Goal: Task Accomplishment & Management: Complete application form

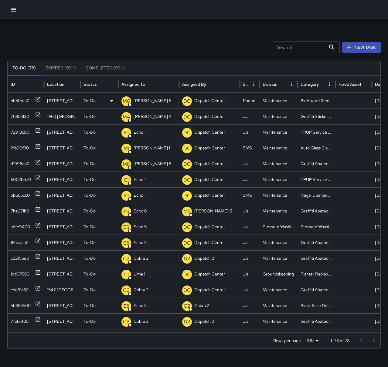
click at [144, 101] on p "[PERSON_NAME] 6" at bounding box center [153, 100] width 38 height 15
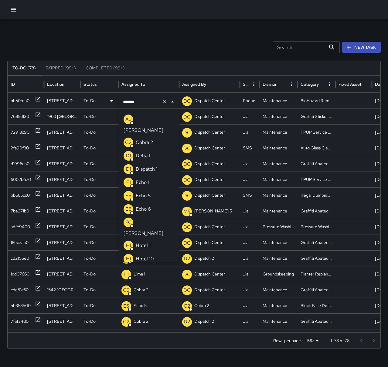
scroll to position [154, 0]
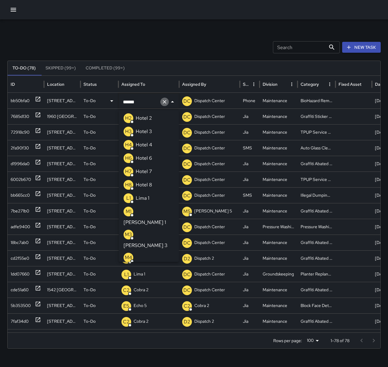
click at [163, 103] on icon "Clear" at bounding box center [164, 102] width 6 height 6
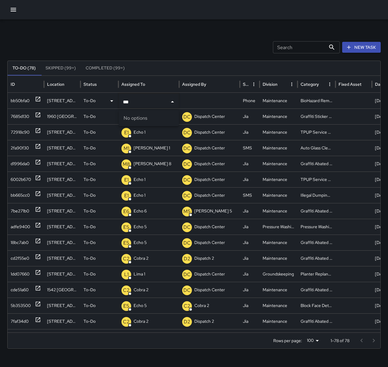
type input "**"
click at [151, 41] on div "Search Search New Task To-Do (78) Skipped (99+) Completed (99+) ID Location Sta…" at bounding box center [194, 191] width 388 height 344
click at [163, 45] on div "Search Search New Task" at bounding box center [193, 47] width 373 height 12
click at [365, 48] on button "New Task" at bounding box center [361, 47] width 39 height 11
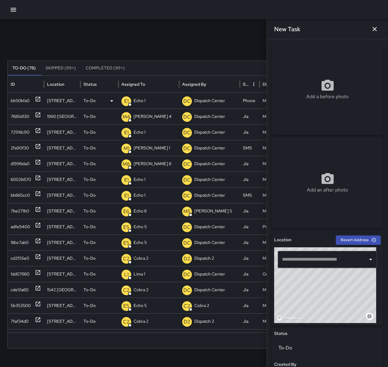
click at [334, 257] on input "text" at bounding box center [322, 260] width 85 height 12
drag, startPoint x: 319, startPoint y: 304, endPoint x: 356, endPoint y: 277, distance: 45.5
click at [356, 277] on div "© Mapbox © OpenStreetMap Improve this map" at bounding box center [325, 286] width 102 height 76
type input "**********"
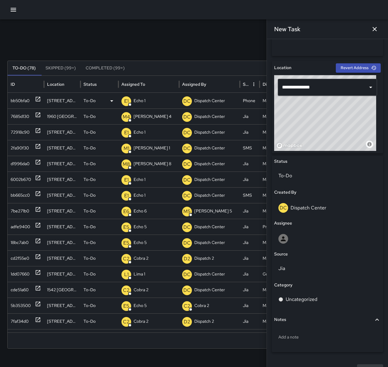
scroll to position [182, 0]
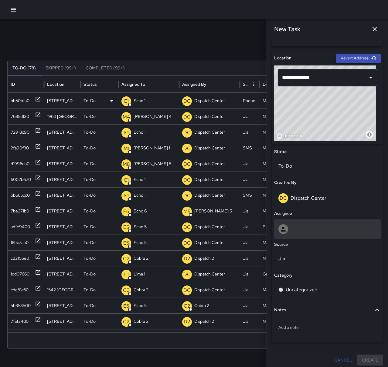
click at [314, 223] on div at bounding box center [327, 229] width 107 height 19
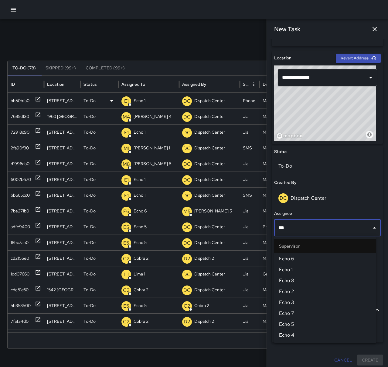
type input "****"
click at [305, 268] on span "Echo 1" at bounding box center [325, 269] width 92 height 7
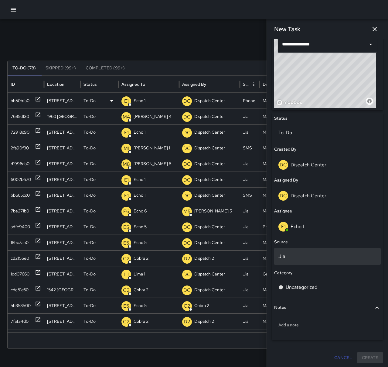
scroll to position [216, 0]
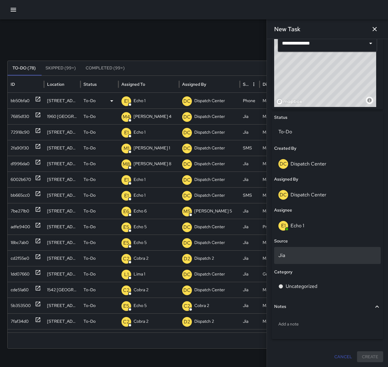
click at [310, 254] on p "Jia" at bounding box center [327, 255] width 98 height 7
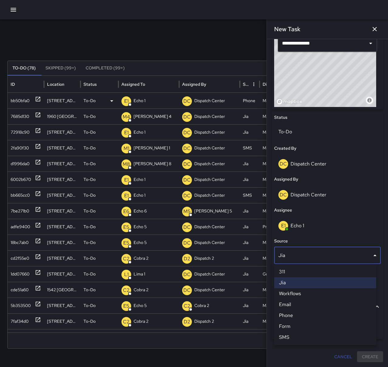
click at [305, 335] on li "SMS" at bounding box center [325, 337] width 102 height 11
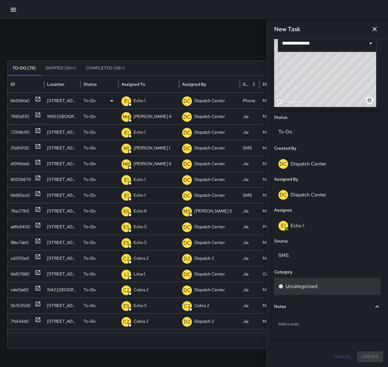
click at [313, 287] on p "Uncategorized" at bounding box center [302, 286] width 32 height 7
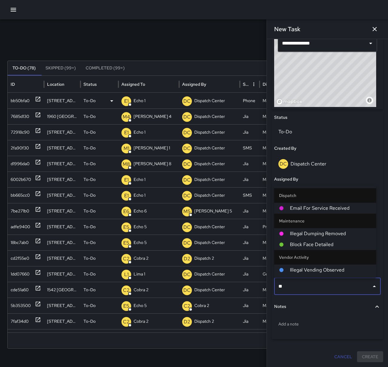
type input "***"
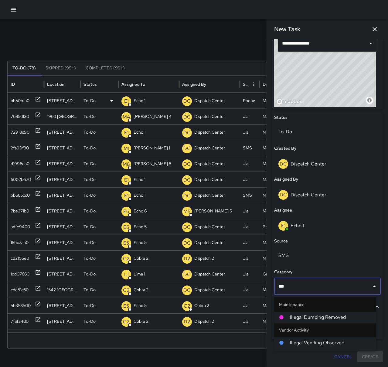
click at [320, 317] on span "Illegal Dumping Removed" at bounding box center [330, 317] width 81 height 7
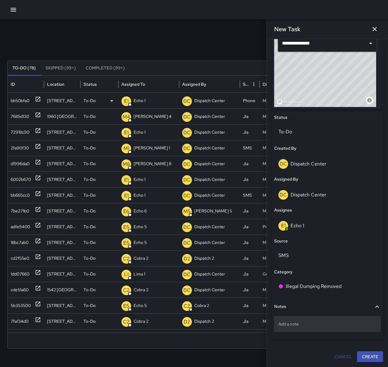
click at [313, 326] on p "Add a note" at bounding box center [327, 324] width 98 height 6
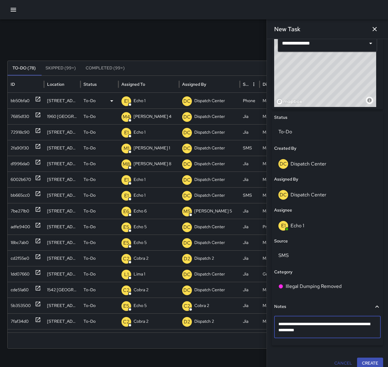
type textarea "**********"
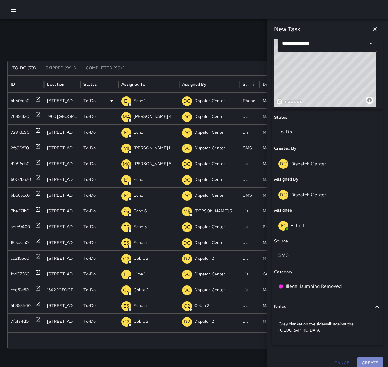
click at [370, 364] on button "Create" at bounding box center [370, 363] width 26 height 11
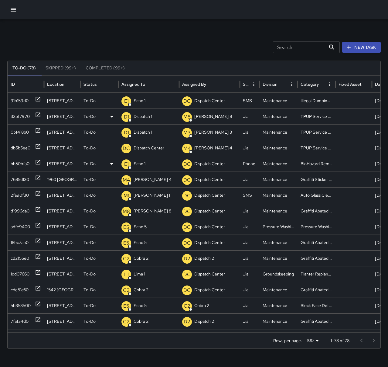
click at [150, 119] on p "Dispatch 1" at bounding box center [143, 116] width 19 height 15
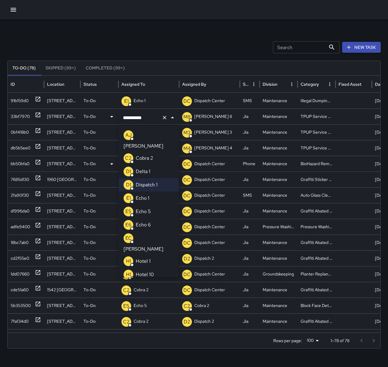
click at [147, 195] on p "Echo 1" at bounding box center [143, 198] width 14 height 7
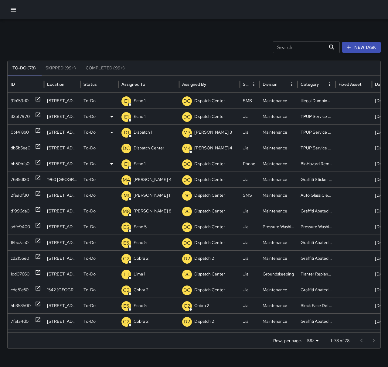
click at [148, 134] on p "Dispatch 1" at bounding box center [143, 132] width 19 height 15
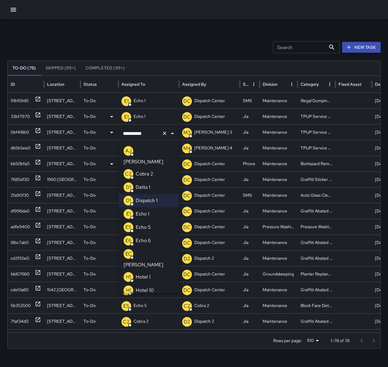
click at [149, 208] on li "E1 Echo 1" at bounding box center [149, 214] width 60 height 13
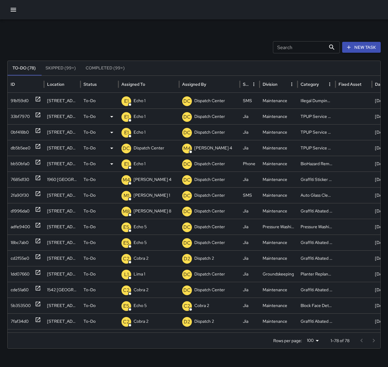
click at [148, 149] on p "Dispatch Center" at bounding box center [149, 147] width 31 height 15
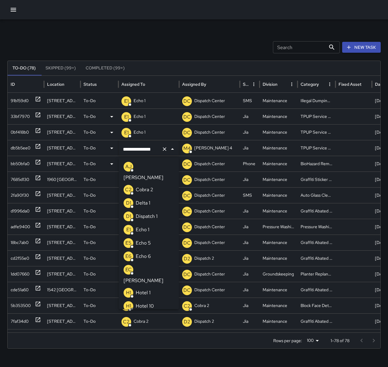
scroll to position [471, 0]
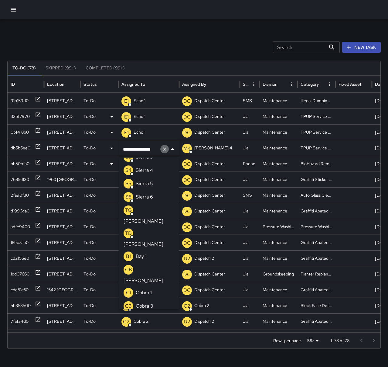
click at [162, 148] on icon "Clear" at bounding box center [164, 149] width 6 height 6
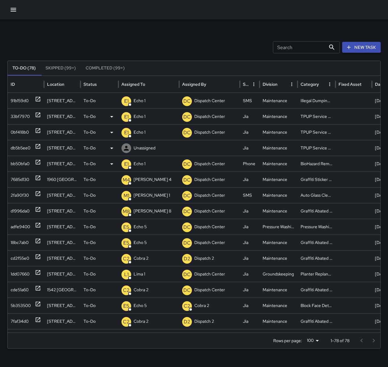
click at [155, 146] on p "Unassigned" at bounding box center [145, 147] width 22 height 15
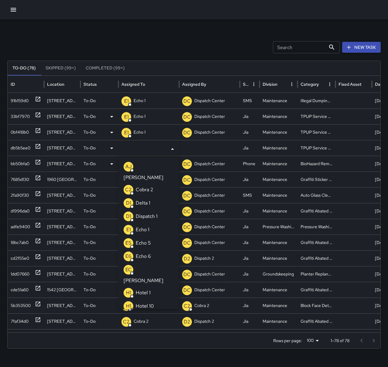
click at [147, 226] on p "Echo 1" at bounding box center [143, 229] width 14 height 7
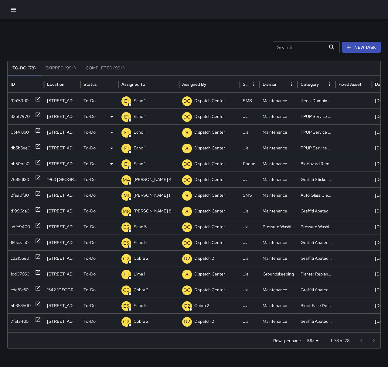
click at [170, 35] on div "Search Search New Task To-Do (78) Skipped (99+) Completed (99+) ID Location Sta…" at bounding box center [194, 191] width 388 height 344
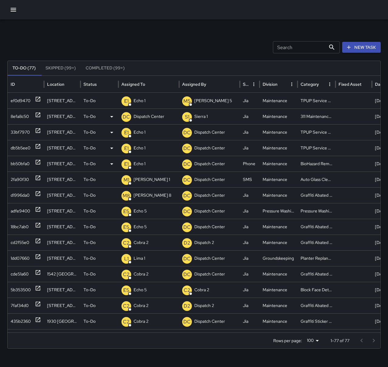
click at [144, 116] on p "Dispatch Center" at bounding box center [149, 116] width 31 height 15
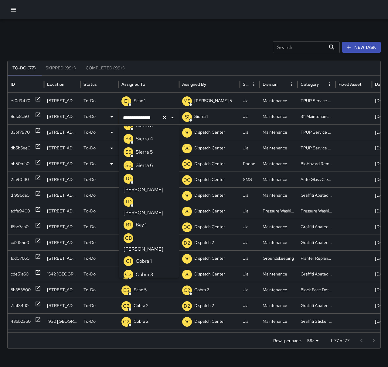
drag, startPoint x: 160, startPoint y: 119, endPoint x: 142, endPoint y: 119, distance: 18.2
click at [142, 119] on div "**********" at bounding box center [149, 117] width 60 height 17
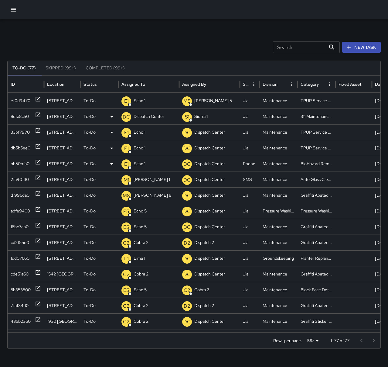
click at [161, 115] on p "Dispatch Center" at bounding box center [149, 116] width 31 height 15
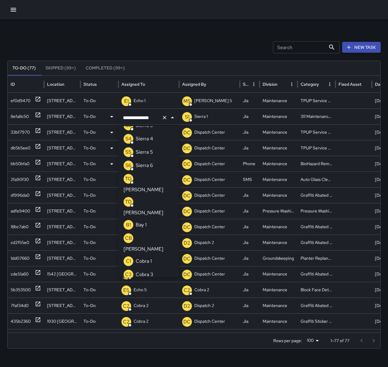
scroll to position [0, 0]
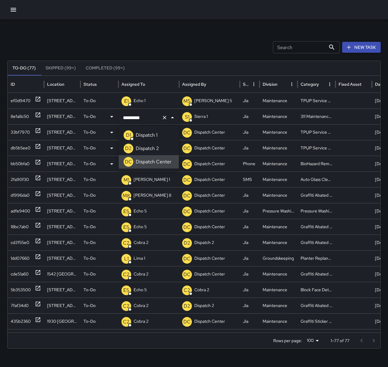
type input "********"
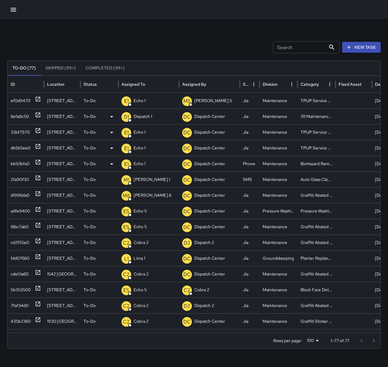
click at [172, 39] on div "Search Search New Task To-Do (77) Skipped (99+) Completed (99+) ID Location Sta…" at bounding box center [194, 191] width 388 height 344
click at [13, 9] on icon "button" at bounding box center [13, 10] width 5 height 4
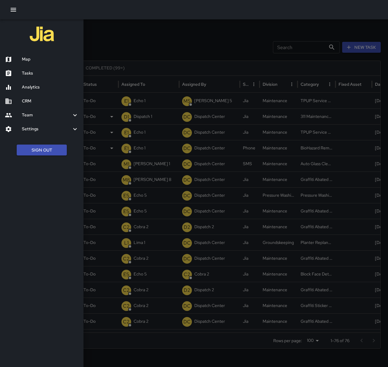
click at [26, 56] on h6 "Map" at bounding box center [50, 59] width 57 height 7
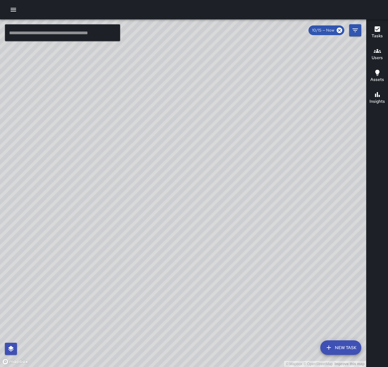
drag, startPoint x: 252, startPoint y: 149, endPoint x: 136, endPoint y: 217, distance: 134.5
click at [136, 217] on div "© Mapbox © OpenStreetMap Improve this map" at bounding box center [183, 193] width 366 height 348
drag, startPoint x: 68, startPoint y: 204, endPoint x: 152, endPoint y: 251, distance: 96.3
click at [152, 251] on div "© Mapbox © OpenStreetMap Improve this map" at bounding box center [183, 193] width 366 height 348
drag, startPoint x: 227, startPoint y: 274, endPoint x: 171, endPoint y: 263, distance: 57.3
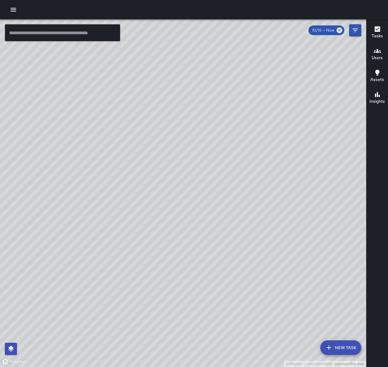
click at [171, 264] on div "© Mapbox © OpenStreetMap Improve this map" at bounding box center [183, 193] width 366 height 348
drag, startPoint x: 253, startPoint y: 299, endPoint x: 276, endPoint y: 223, distance: 79.4
click at [276, 223] on div "© Mapbox © OpenStreetMap Improve this map" at bounding box center [183, 193] width 366 height 348
drag, startPoint x: 247, startPoint y: 139, endPoint x: 153, endPoint y: 299, distance: 186.0
click at [153, 299] on div "© Mapbox © OpenStreetMap Improve this map" at bounding box center [183, 193] width 366 height 348
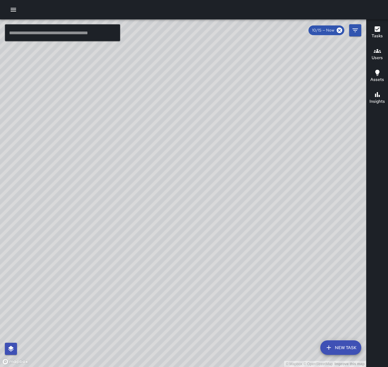
click at [12, 9] on icon "button" at bounding box center [13, 9] width 7 height 7
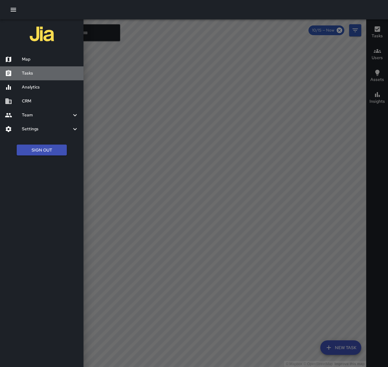
click at [31, 74] on h6 "Tasks" at bounding box center [50, 73] width 57 height 7
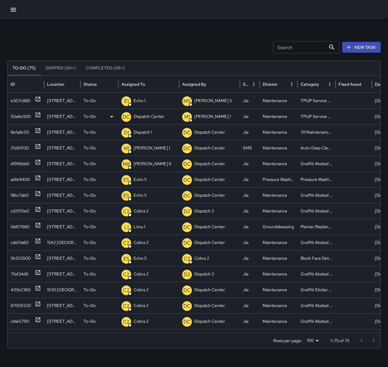
click at [148, 114] on p "Dispatch Center" at bounding box center [149, 116] width 31 height 15
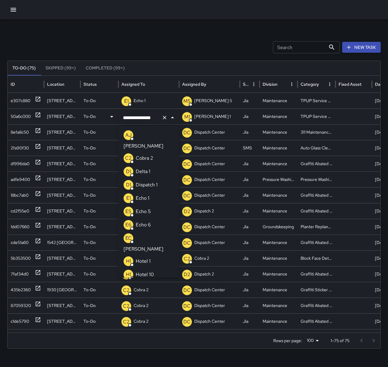
scroll to position [471, 0]
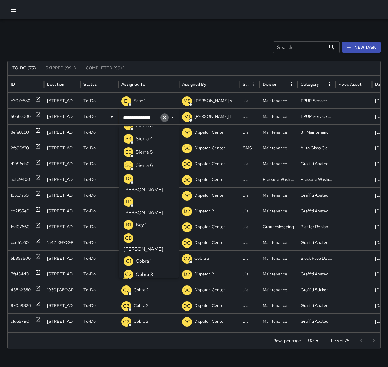
click at [164, 117] on icon "Clear" at bounding box center [164, 118] width 6 height 6
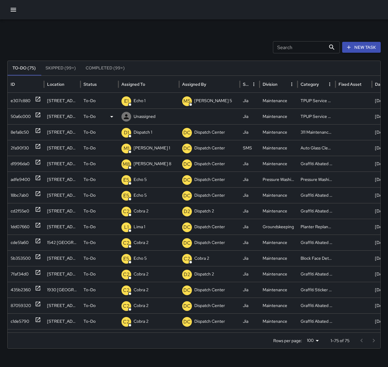
click at [140, 116] on p "Unassigned" at bounding box center [145, 116] width 22 height 15
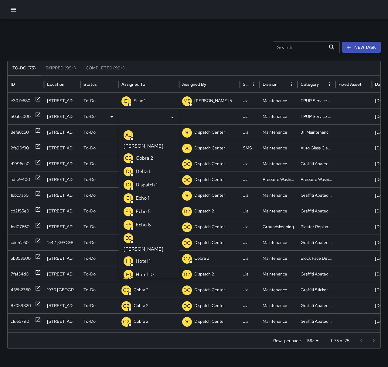
click at [149, 195] on p "Echo 1" at bounding box center [143, 198] width 14 height 7
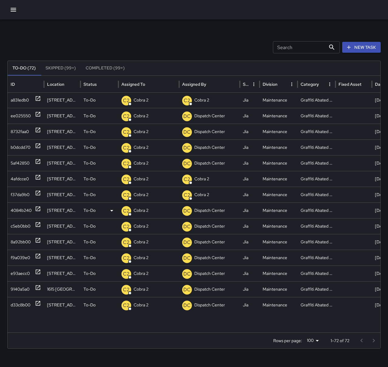
scroll to position [379, 0]
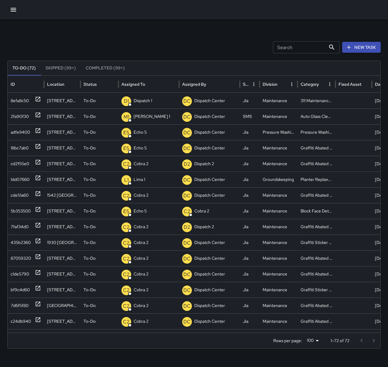
click at [16, 13] on icon "button" at bounding box center [13, 9] width 7 height 7
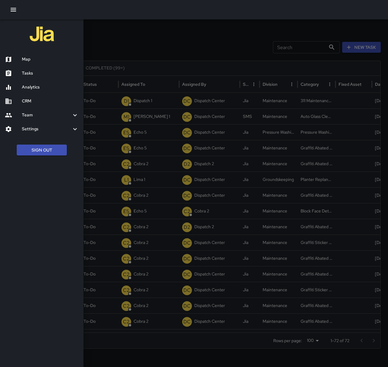
click at [36, 59] on h6 "Map" at bounding box center [50, 59] width 57 height 7
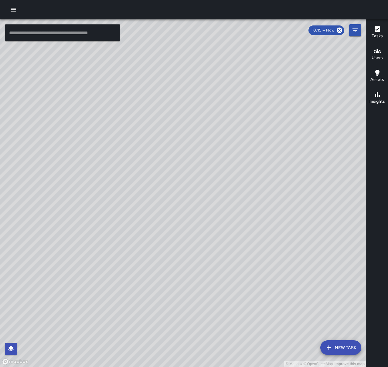
drag, startPoint x: 204, startPoint y: 151, endPoint x: 247, endPoint y: 352, distance: 206.0
click at [247, 352] on div "© Mapbox © OpenStreetMap Improve this map" at bounding box center [183, 193] width 366 height 348
drag, startPoint x: 153, startPoint y: 160, endPoint x: 118, endPoint y: 307, distance: 150.8
click at [118, 307] on div "© Mapbox © OpenStreetMap Improve this map" at bounding box center [183, 193] width 366 height 348
drag, startPoint x: 252, startPoint y: 199, endPoint x: 259, endPoint y: 64, distance: 135.3
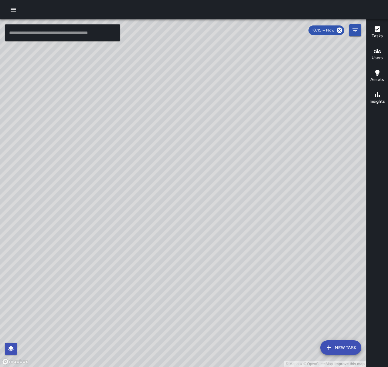
click at [259, 64] on div "© Mapbox © OpenStreetMap Improve this map" at bounding box center [183, 193] width 366 height 348
drag, startPoint x: 142, startPoint y: 252, endPoint x: 194, endPoint y: 251, distance: 52.5
click at [194, 251] on div "© Mapbox © OpenStreetMap Improve this map" at bounding box center [183, 193] width 366 height 348
drag, startPoint x: 159, startPoint y: 227, endPoint x: 240, endPoint y: 256, distance: 85.6
click at [240, 256] on div "© Mapbox © OpenStreetMap Improve this map" at bounding box center [183, 193] width 366 height 348
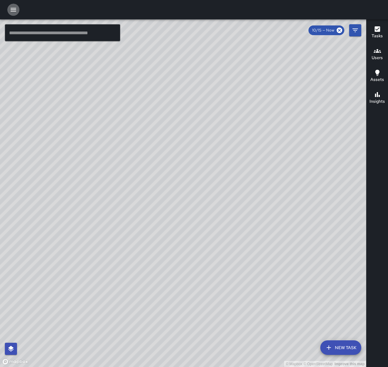
click at [17, 5] on button "button" at bounding box center [13, 10] width 12 height 12
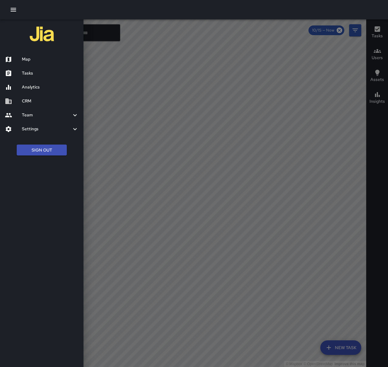
click at [41, 75] on h6 "Tasks" at bounding box center [50, 73] width 57 height 7
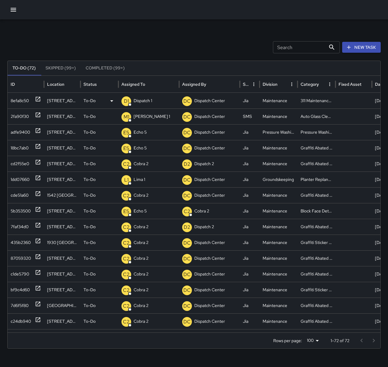
click at [39, 97] on icon at bounding box center [38, 99] width 5 height 5
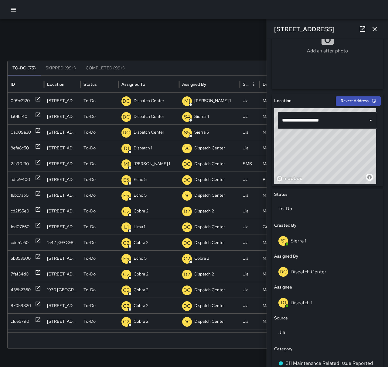
scroll to position [152, 0]
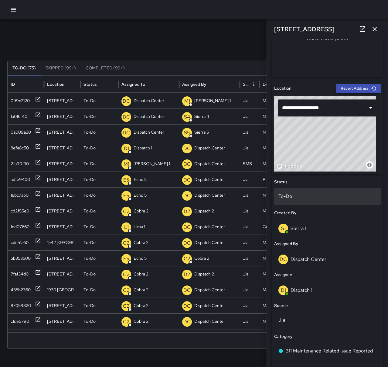
click at [298, 201] on div "To-Do" at bounding box center [327, 196] width 107 height 17
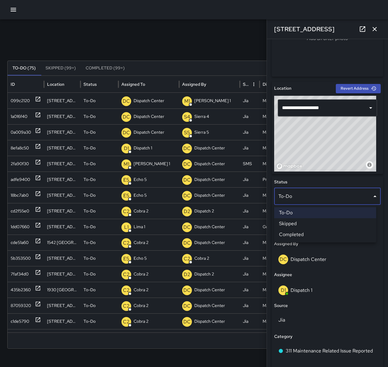
click at [303, 233] on li "Completed" at bounding box center [325, 234] width 102 height 11
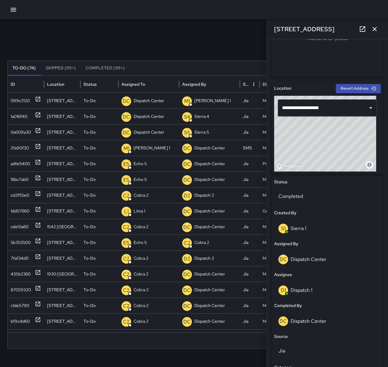
click at [373, 28] on icon "button" at bounding box center [374, 29] width 4 height 4
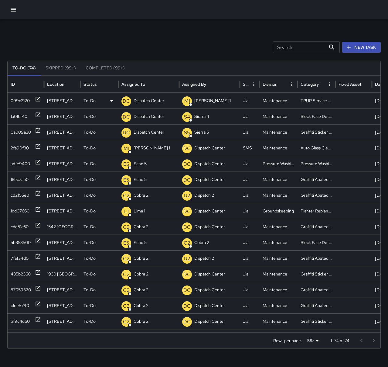
click at [143, 105] on p "Dispatch Center" at bounding box center [149, 100] width 31 height 15
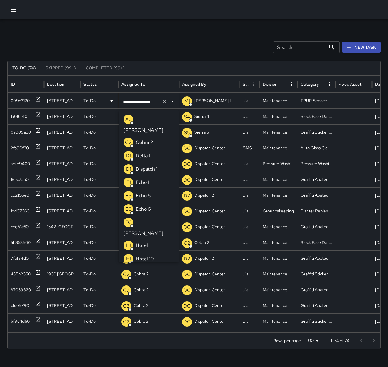
scroll to position [458, 0]
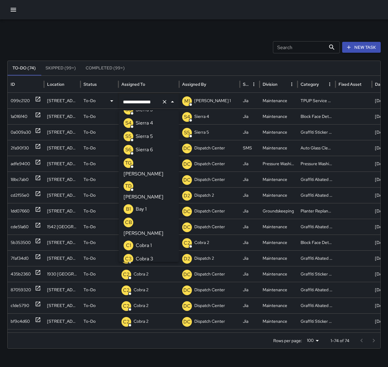
click at [163, 101] on icon "Clear" at bounding box center [164, 102] width 6 height 6
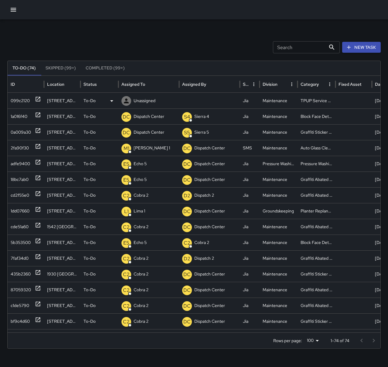
click at [153, 103] on p "Unassigned" at bounding box center [145, 100] width 22 height 15
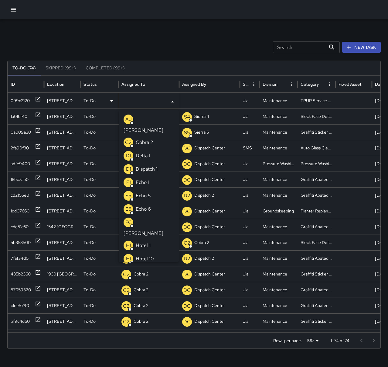
click at [149, 176] on li "E1 Echo 1" at bounding box center [149, 182] width 60 height 13
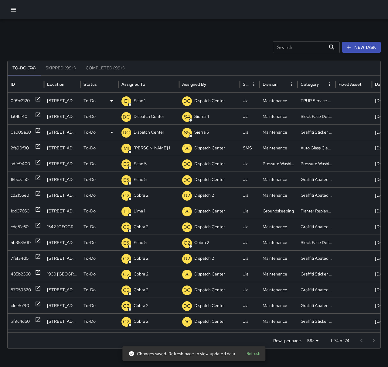
click at [36, 134] on icon at bounding box center [38, 131] width 6 height 6
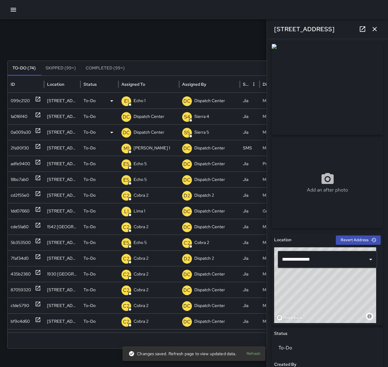
click at [143, 131] on p "Dispatch Center" at bounding box center [149, 132] width 31 height 15
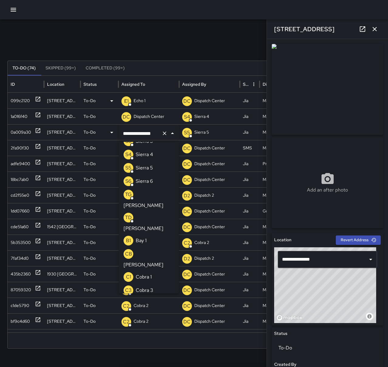
click at [164, 131] on icon "Clear" at bounding box center [164, 133] width 6 height 6
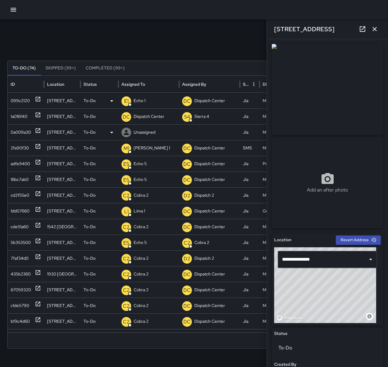
click at [151, 131] on p "Unassigned" at bounding box center [145, 132] width 22 height 15
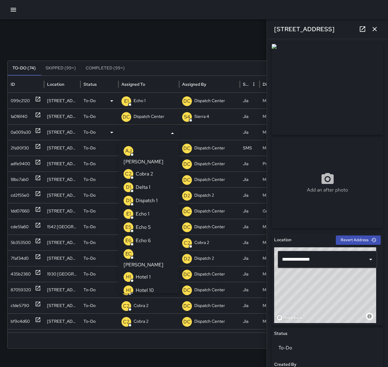
click at [158, 234] on li "E6 Echo 6" at bounding box center [149, 240] width 60 height 13
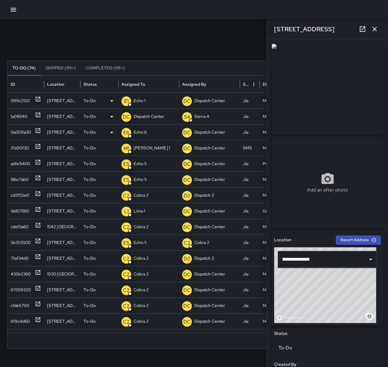
click at [37, 115] on icon at bounding box center [38, 115] width 5 height 5
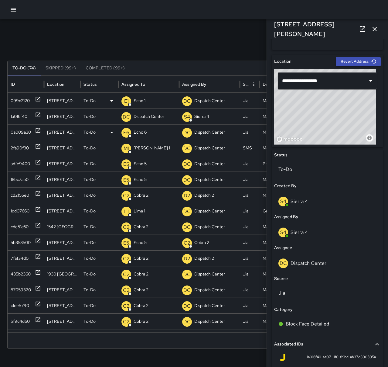
scroll to position [182, 0]
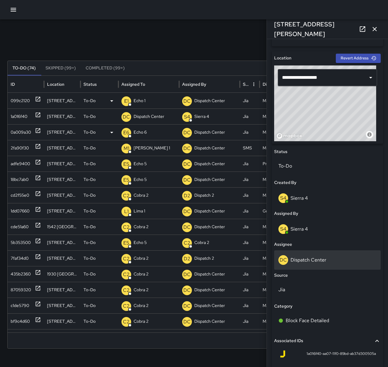
click at [310, 259] on p "Dispatch Center" at bounding box center [308, 260] width 36 height 6
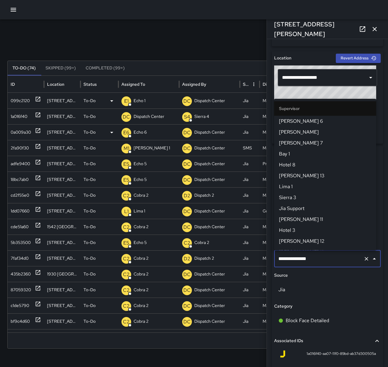
scroll to position [586, 0]
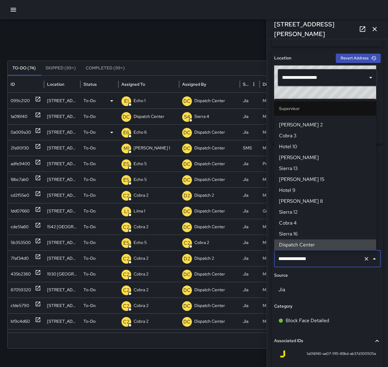
click at [363, 259] on icon "Clear" at bounding box center [366, 259] width 6 height 6
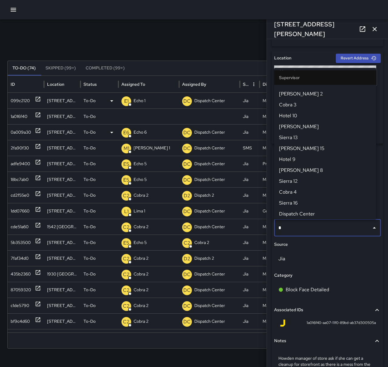
scroll to position [0, 0]
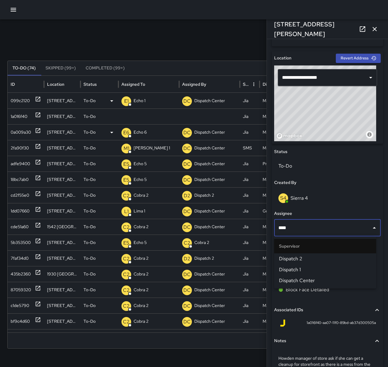
type input "*****"
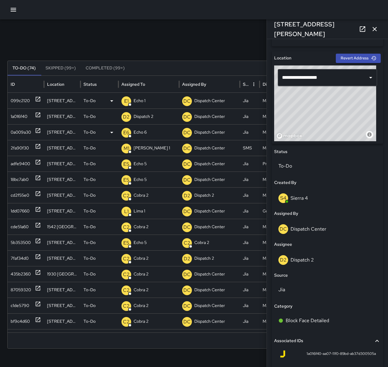
click at [374, 26] on icon "button" at bounding box center [374, 28] width 7 height 7
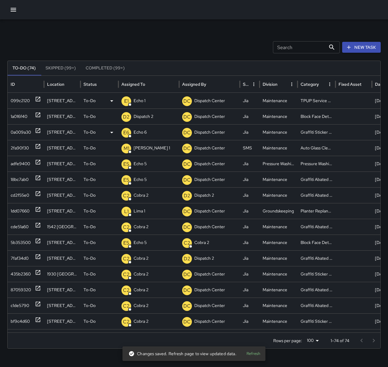
click at [19, 8] on button "button" at bounding box center [13, 10] width 12 height 12
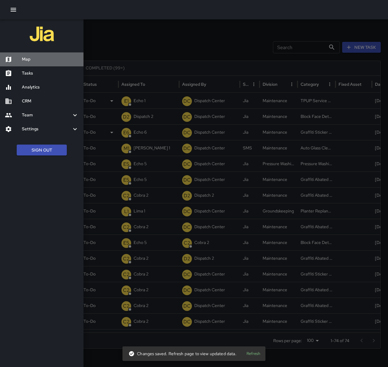
click at [32, 54] on div "Map" at bounding box center [41, 59] width 83 height 14
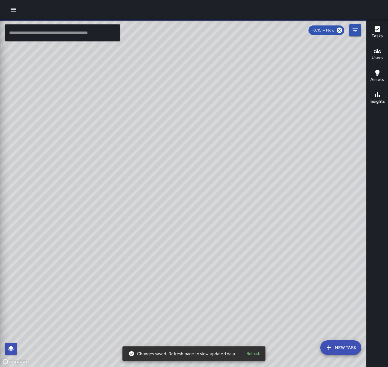
click at [30, 30] on input "text" at bounding box center [62, 32] width 115 height 17
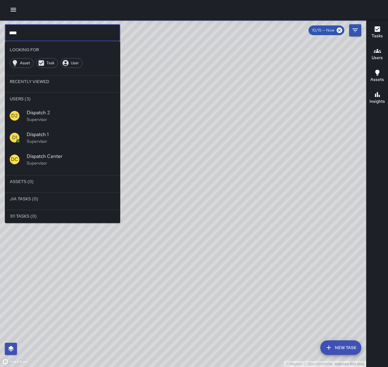
type input "****"
click at [40, 133] on span "Dispatch 1" at bounding box center [71, 134] width 89 height 7
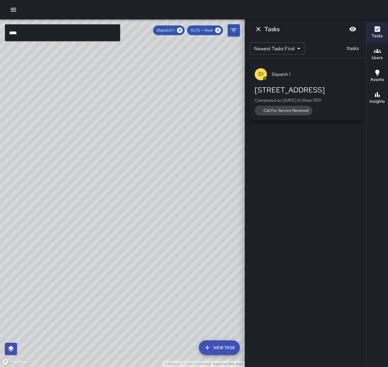
click at [315, 101] on p "Completed on [DATE] 9:09am PDT" at bounding box center [306, 100] width 102 height 6
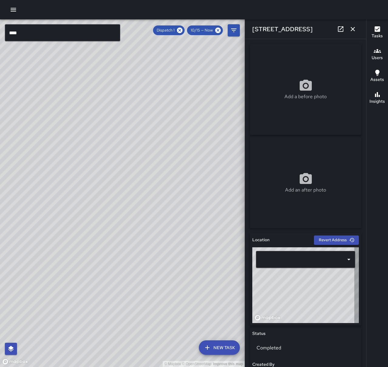
type input "**********"
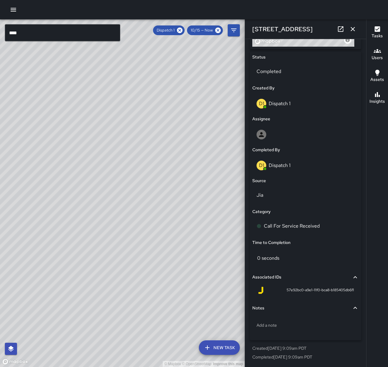
scroll to position [277, 0]
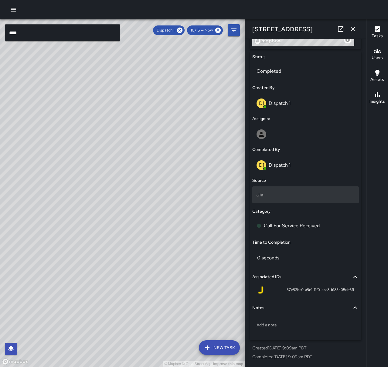
click at [267, 189] on div "Jia" at bounding box center [305, 195] width 107 height 17
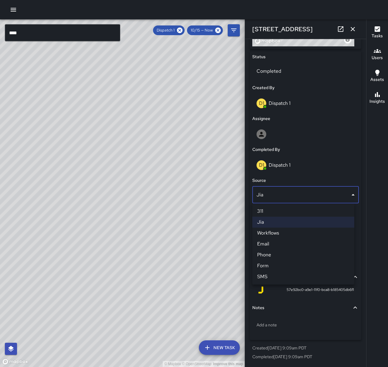
click at [274, 257] on li "Phone" at bounding box center [303, 255] width 102 height 11
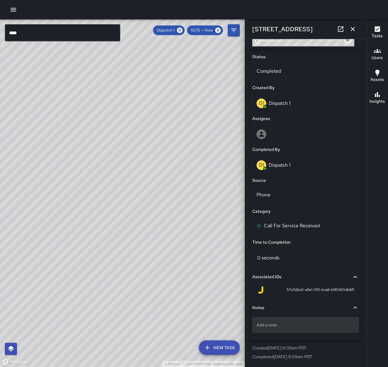
click at [292, 321] on div "Add a note" at bounding box center [305, 325] width 107 height 16
type textarea "**********"
click at [353, 25] on button "button" at bounding box center [353, 29] width 12 height 12
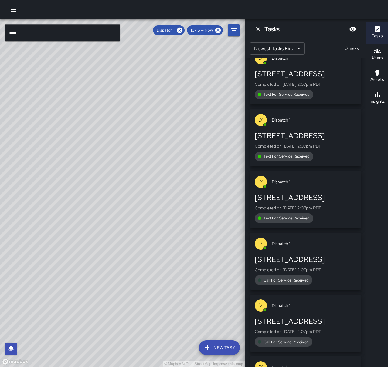
scroll to position [325, 0]
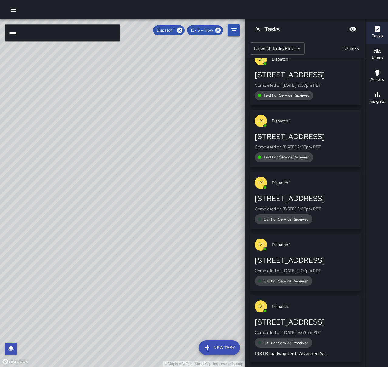
click at [327, 264] on div "[STREET_ADDRESS]" at bounding box center [306, 261] width 102 height 10
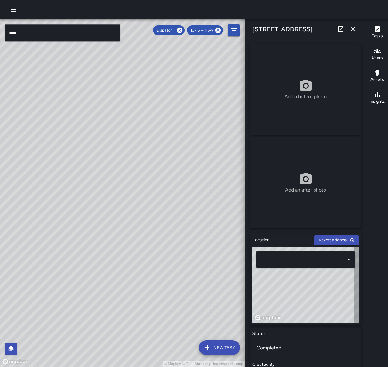
type input "**********"
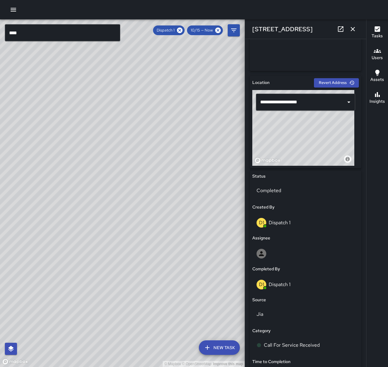
scroll to position [243, 0]
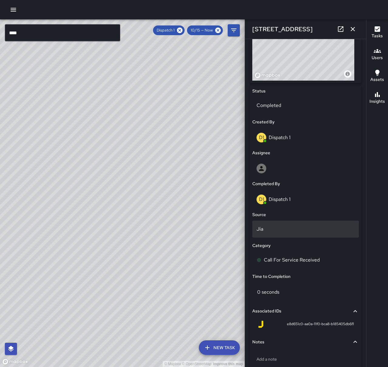
click at [289, 228] on p "Jia" at bounding box center [305, 229] width 98 height 7
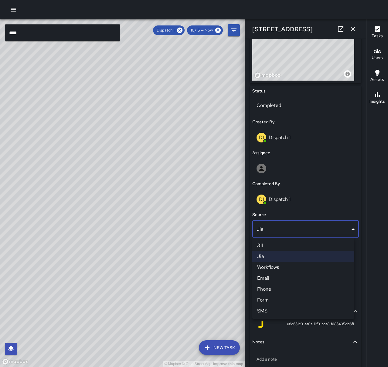
click at [285, 293] on li "Phone" at bounding box center [303, 289] width 102 height 11
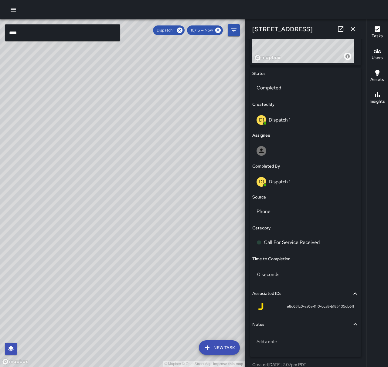
scroll to position [277, 0]
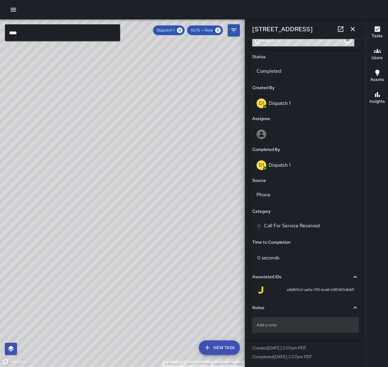
click at [303, 328] on p "Add a note" at bounding box center [305, 325] width 98 height 6
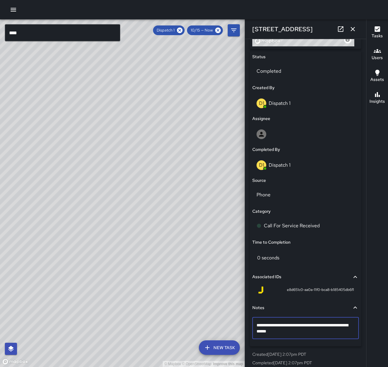
type textarea "**********"
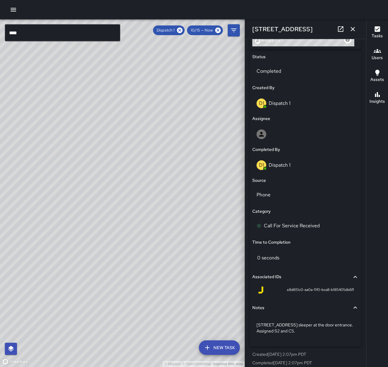
click at [351, 29] on icon "button" at bounding box center [352, 28] width 7 height 7
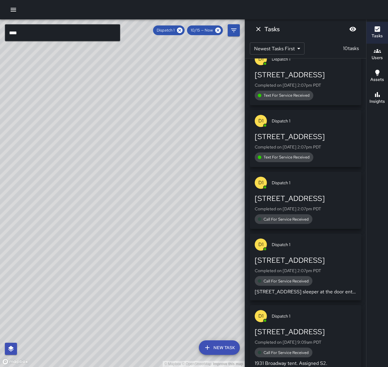
click at [304, 202] on div "[STREET_ADDRESS]" at bounding box center [306, 199] width 102 height 10
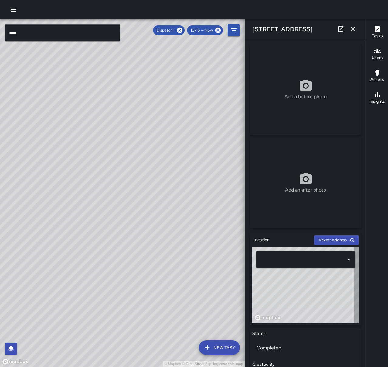
type input "**********"
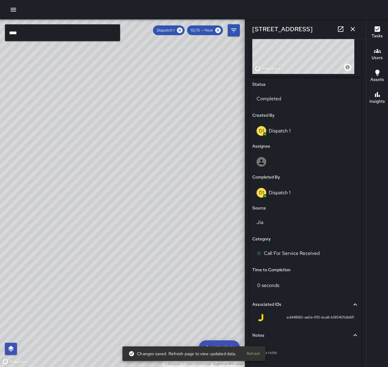
scroll to position [273, 0]
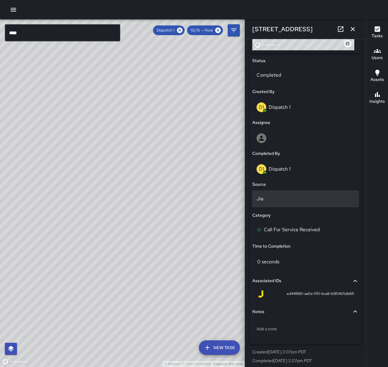
click at [274, 197] on p "Jia" at bounding box center [305, 198] width 98 height 7
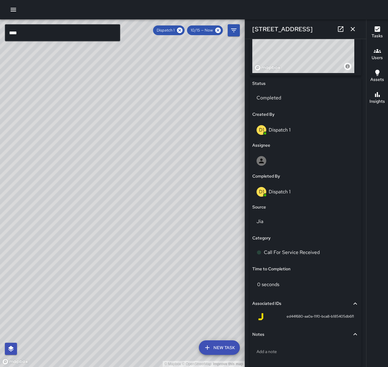
scroll to position [277, 0]
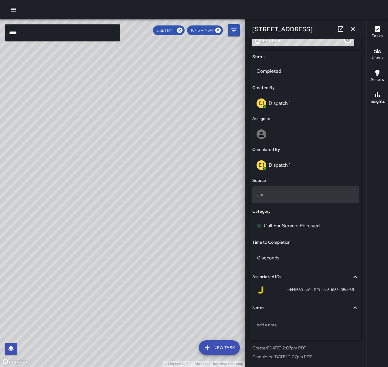
click at [297, 194] on p "Jia" at bounding box center [305, 194] width 98 height 7
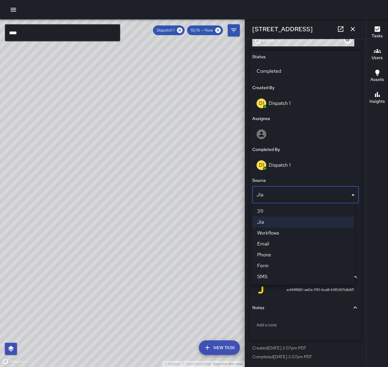
click at [291, 260] on li "Phone" at bounding box center [303, 255] width 102 height 11
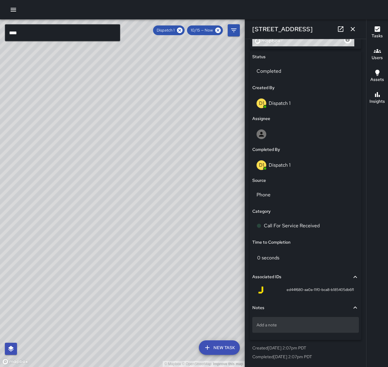
click at [299, 325] on p "Add a note" at bounding box center [305, 325] width 98 height 6
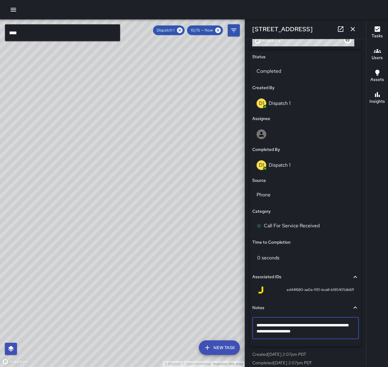
type textarea "**********"
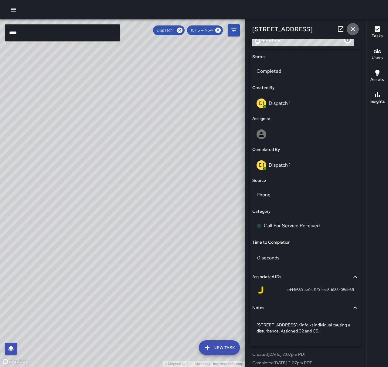
click at [356, 27] on icon "button" at bounding box center [352, 28] width 7 height 7
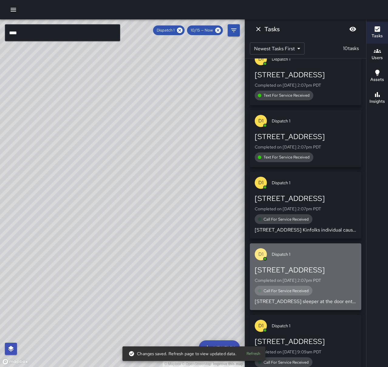
click at [316, 291] on div "Call For Service Received" at bounding box center [306, 291] width 102 height 10
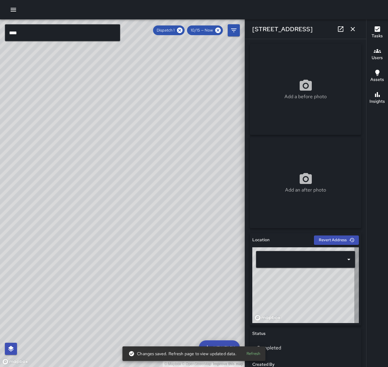
type input "**********"
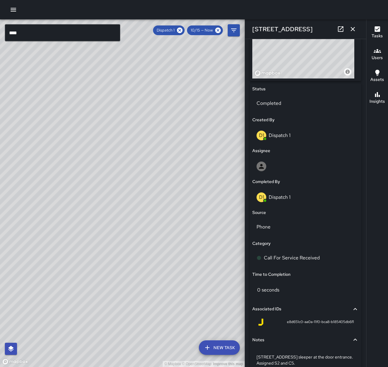
scroll to position [283, 0]
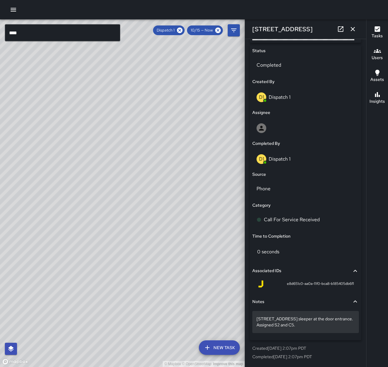
click at [304, 330] on div "[STREET_ADDRESS] sleeper at the door entrance. Assigned S2 and C5." at bounding box center [305, 322] width 107 height 22
type textarea "**********"
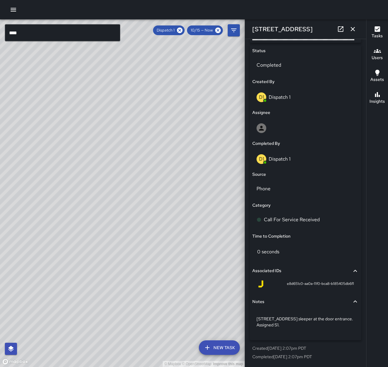
click at [355, 28] on icon "button" at bounding box center [352, 28] width 7 height 7
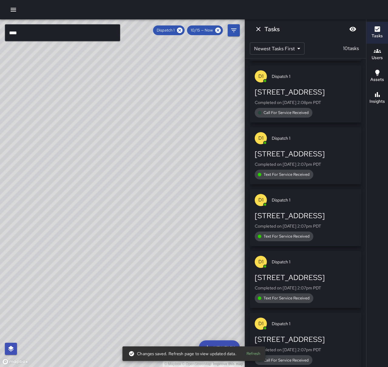
scroll to position [173, 0]
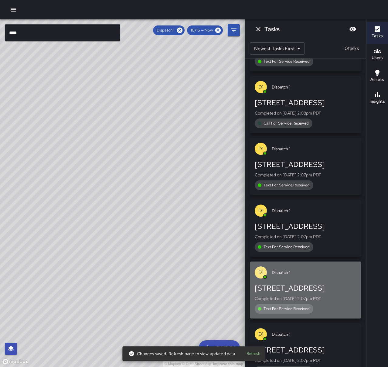
click at [326, 301] on p "Completed on [DATE] 2:07pm PDT" at bounding box center [306, 299] width 102 height 6
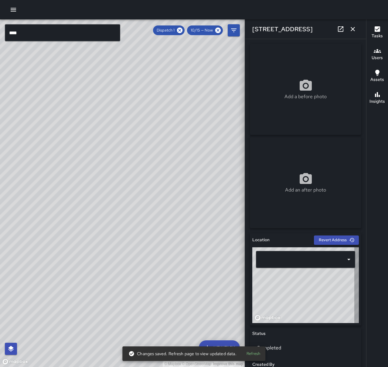
type input "**********"
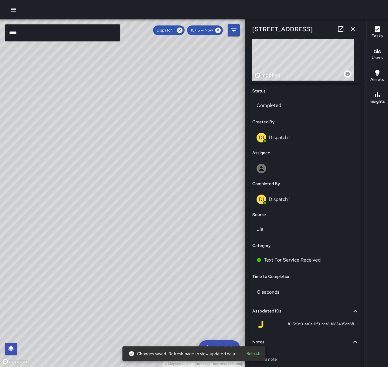
scroll to position [277, 0]
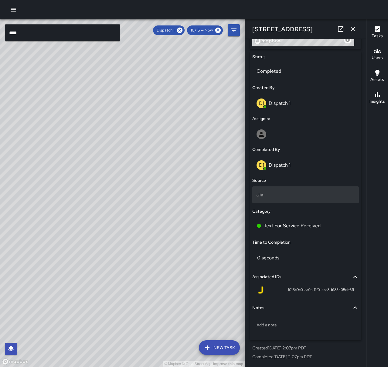
click at [285, 192] on p "Jia" at bounding box center [305, 194] width 98 height 7
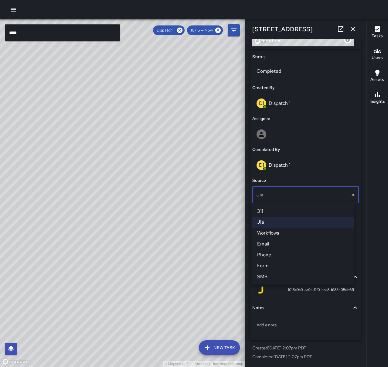
click at [286, 274] on li "SMS" at bounding box center [303, 277] width 102 height 11
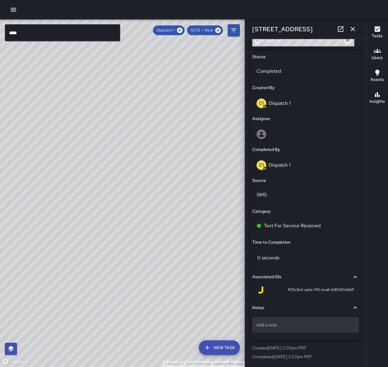
click at [282, 323] on p "Add a note" at bounding box center [305, 325] width 98 height 6
type textarea "**********"
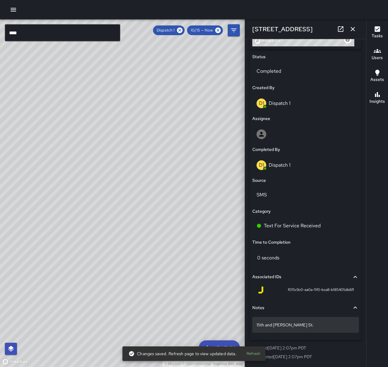
click at [318, 328] on p "15th and [PERSON_NAME] St." at bounding box center [305, 325] width 98 height 6
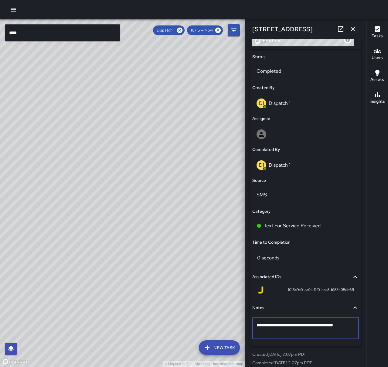
type textarea "**********"
click at [357, 31] on button "button" at bounding box center [353, 29] width 12 height 12
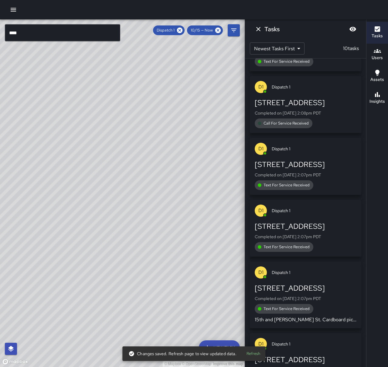
click at [323, 220] on div "D1 Dispatch 1" at bounding box center [305, 211] width 111 height 22
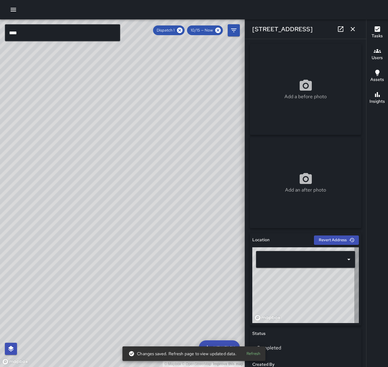
type input "**********"
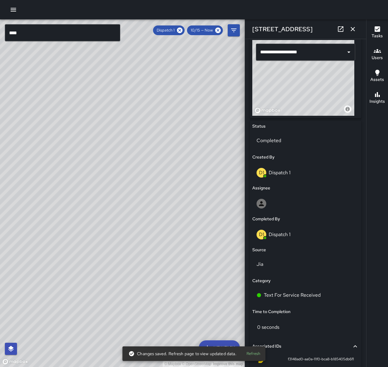
scroll to position [212, 0]
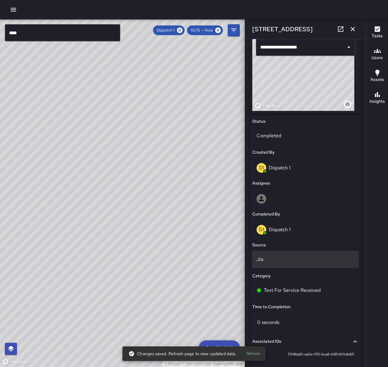
click at [287, 258] on p "Jia" at bounding box center [305, 259] width 98 height 7
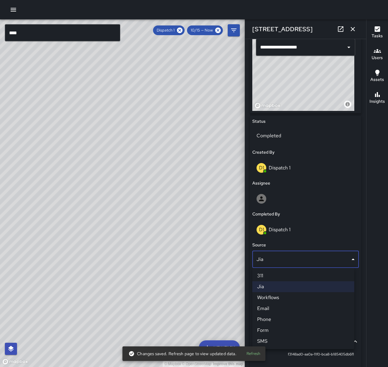
click at [282, 339] on li "SMS" at bounding box center [303, 341] width 102 height 11
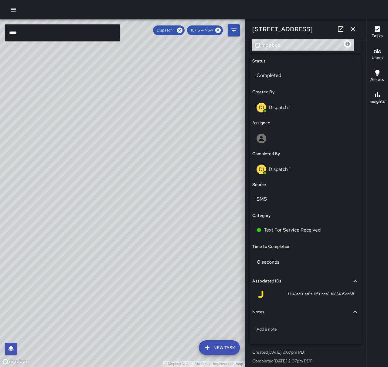
scroll to position [277, 0]
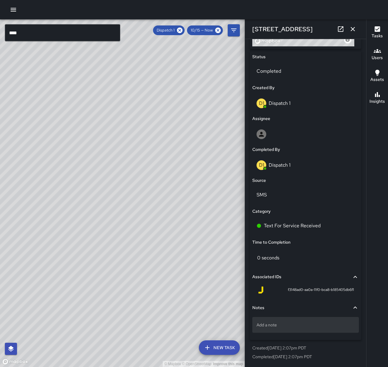
click at [309, 321] on div "Add a note" at bounding box center [305, 325] width 107 height 16
type textarea "**********"
click at [355, 27] on icon "button" at bounding box center [352, 28] width 7 height 7
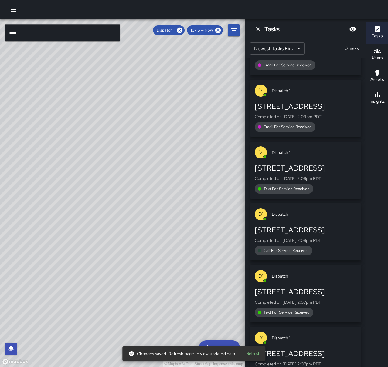
scroll to position [21, 0]
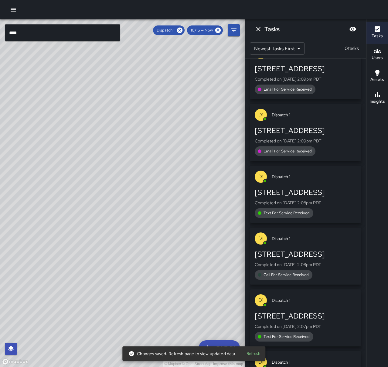
click at [323, 325] on p "Completed on [DATE] 2:07pm PDT" at bounding box center [306, 327] width 102 height 6
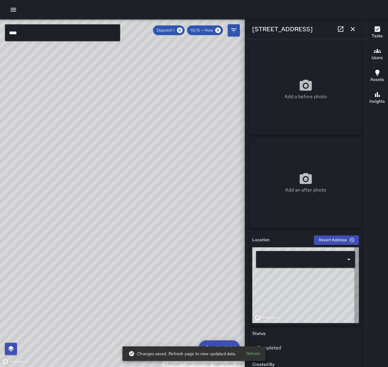
type input "**********"
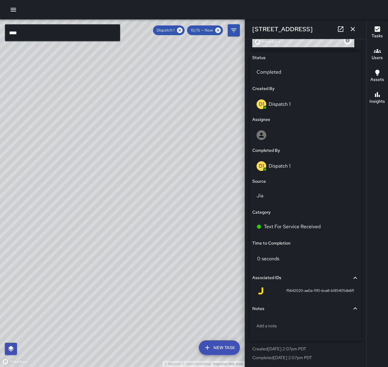
scroll to position [277, 0]
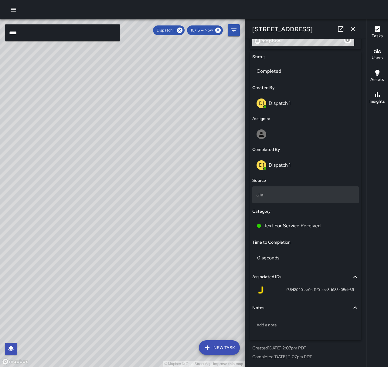
click at [272, 198] on p "Jia" at bounding box center [305, 194] width 98 height 7
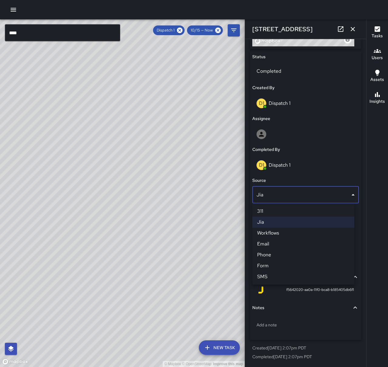
click at [279, 278] on li "SMS" at bounding box center [303, 277] width 102 height 11
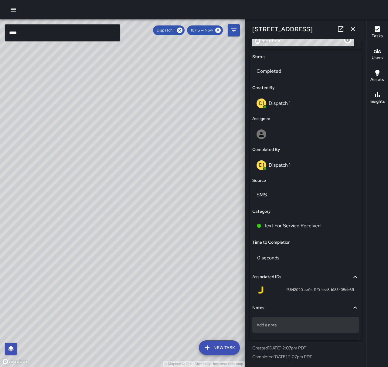
click at [303, 329] on div "Add a note" at bounding box center [305, 325] width 107 height 16
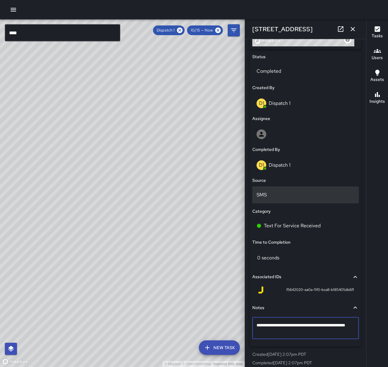
type textarea "**********"
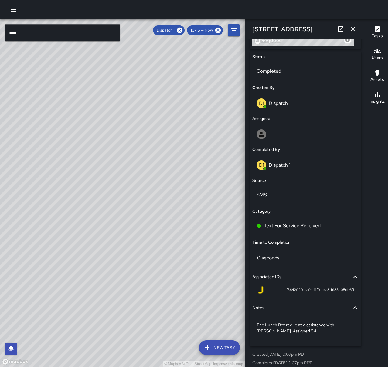
click at [350, 32] on icon "button" at bounding box center [352, 28] width 7 height 7
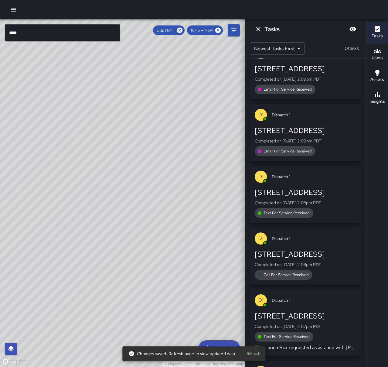
click at [321, 266] on p "Completed on [DATE] 2:08pm PDT" at bounding box center [306, 265] width 102 height 6
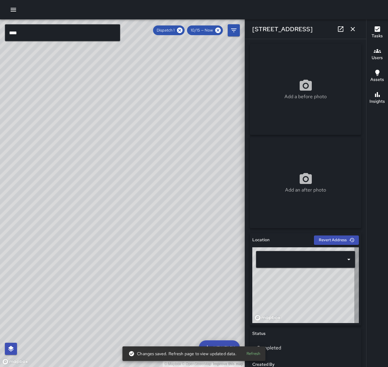
type input "**********"
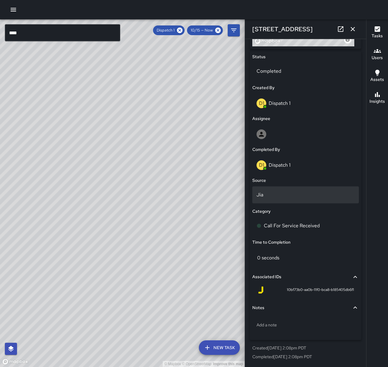
click at [283, 193] on p "Jia" at bounding box center [305, 194] width 98 height 7
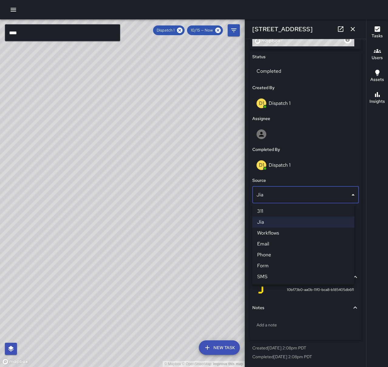
click at [286, 256] on li "Phone" at bounding box center [303, 255] width 102 height 11
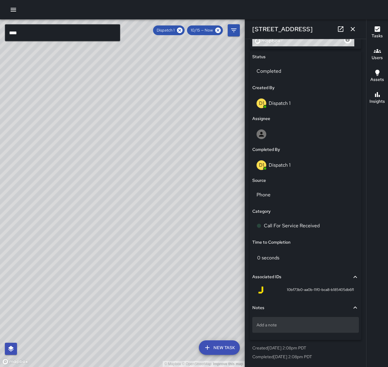
click at [299, 322] on p "Add a note" at bounding box center [305, 325] width 98 height 6
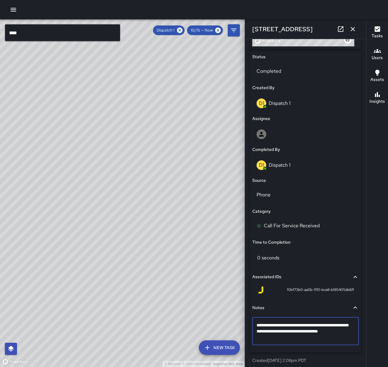
type textarea "**********"
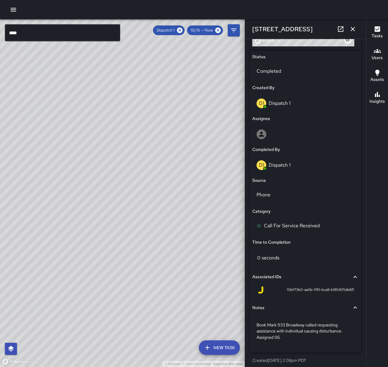
click at [349, 30] on icon "button" at bounding box center [352, 28] width 7 height 7
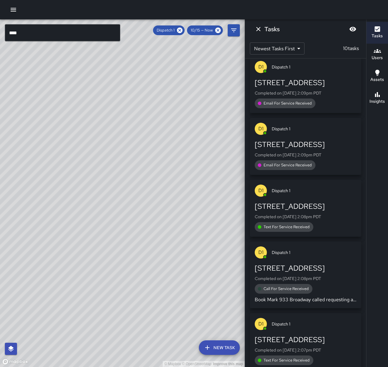
scroll to position [0, 0]
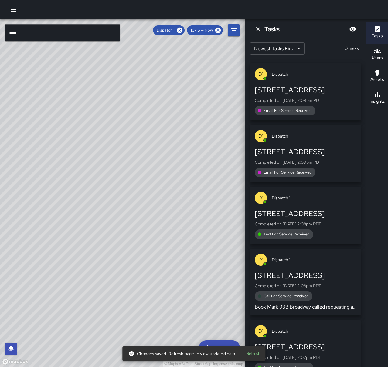
click at [325, 217] on div "[STREET_ADDRESS]" at bounding box center [306, 214] width 102 height 10
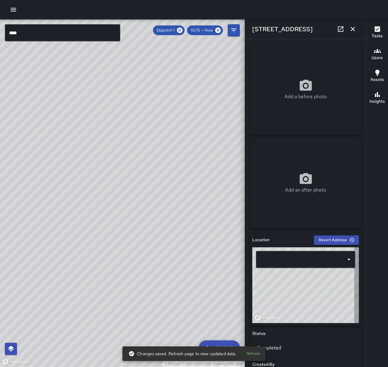
type input "**********"
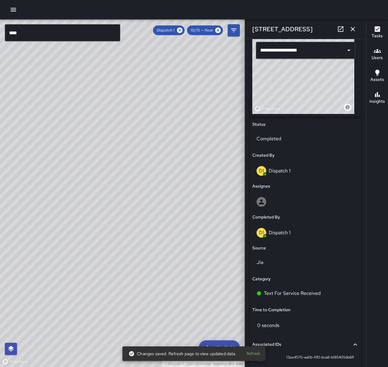
scroll to position [277, 0]
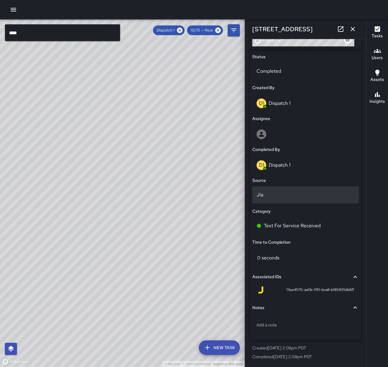
click at [280, 194] on p "Jia" at bounding box center [305, 194] width 98 height 7
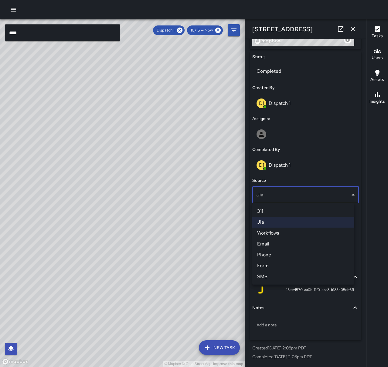
click at [279, 275] on li "SMS" at bounding box center [303, 277] width 102 height 11
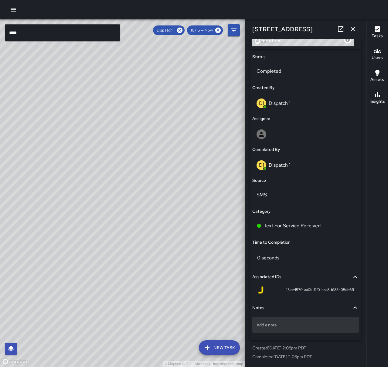
click at [276, 323] on p "Add a note" at bounding box center [305, 325] width 98 height 6
type textarea "*"
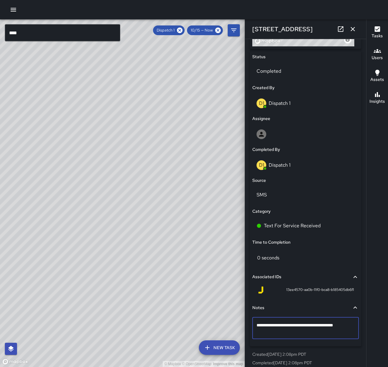
type textarea "**********"
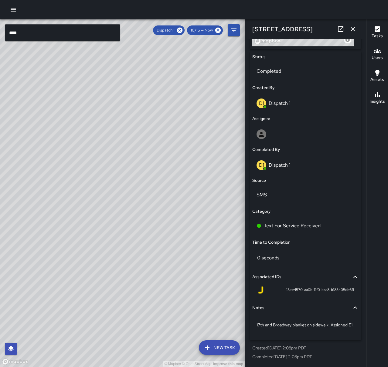
click at [354, 28] on icon "button" at bounding box center [352, 29] width 4 height 4
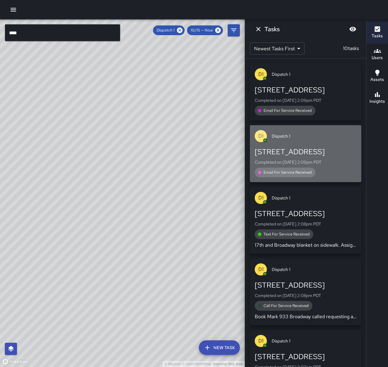
click at [327, 161] on p "Completed on [DATE] 2:09pm PDT" at bounding box center [306, 162] width 102 height 6
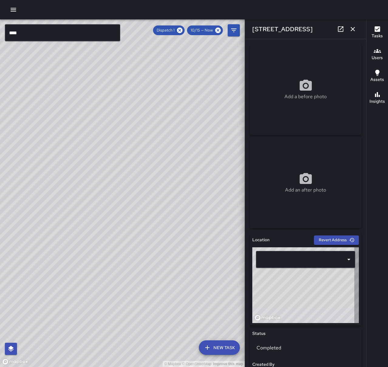
type input "**********"
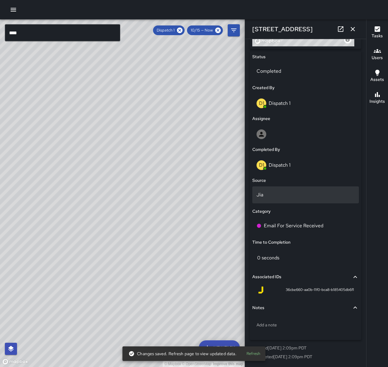
click at [280, 198] on p "Jia" at bounding box center [305, 194] width 98 height 7
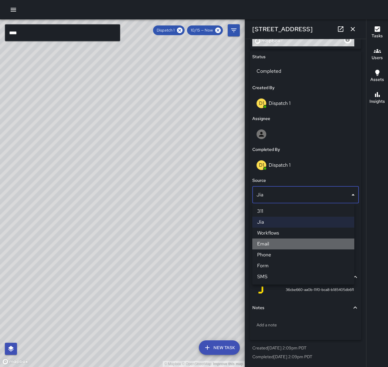
click at [282, 242] on li "Email" at bounding box center [303, 244] width 102 height 11
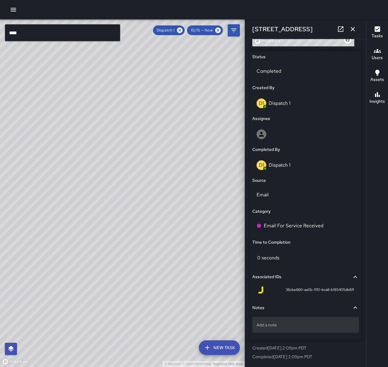
click at [292, 320] on div "Add a note" at bounding box center [305, 325] width 107 height 16
type textarea "******"
click at [356, 30] on icon "button" at bounding box center [352, 28] width 7 height 7
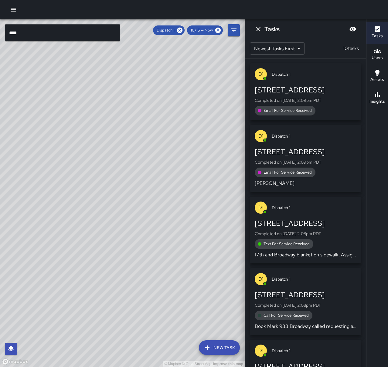
click at [307, 99] on p "Completed on [DATE] 2:09pm PDT" at bounding box center [306, 100] width 102 height 6
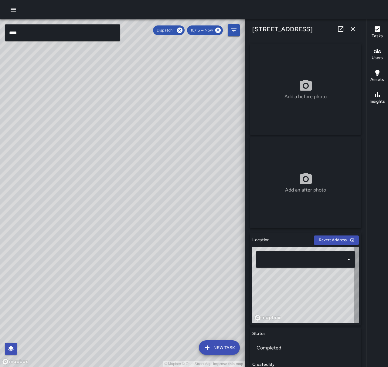
type input "**********"
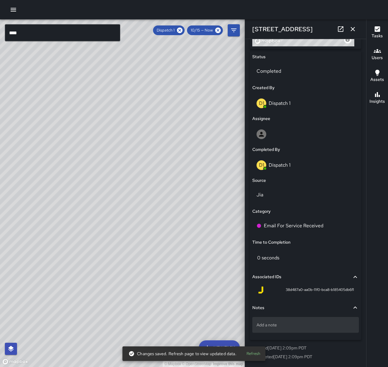
click at [312, 326] on p "Add a note" at bounding box center [305, 325] width 98 height 6
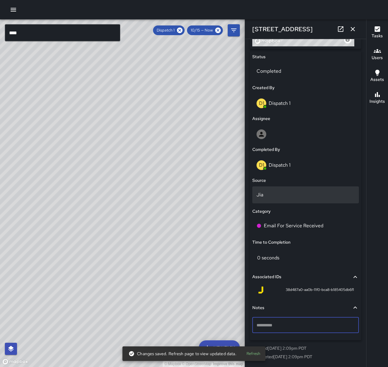
click at [276, 191] on div "Jia" at bounding box center [305, 195] width 107 height 17
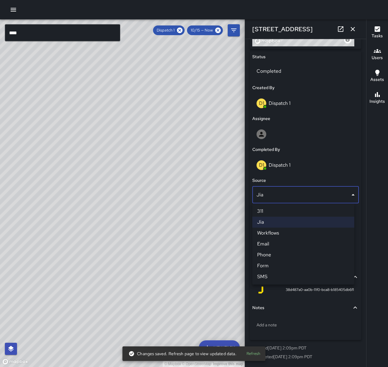
click at [275, 242] on li "Email" at bounding box center [303, 244] width 102 height 11
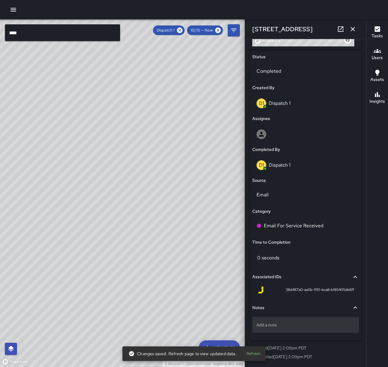
click at [293, 320] on div "Add a note" at bounding box center [305, 325] width 107 height 16
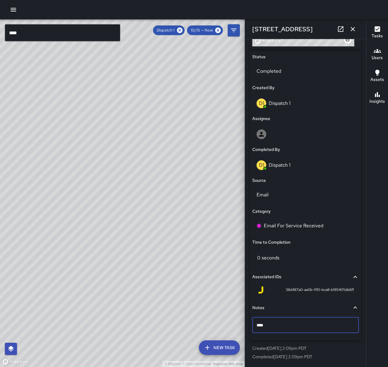
type textarea "*****"
click at [350, 27] on icon "button" at bounding box center [352, 28] width 7 height 7
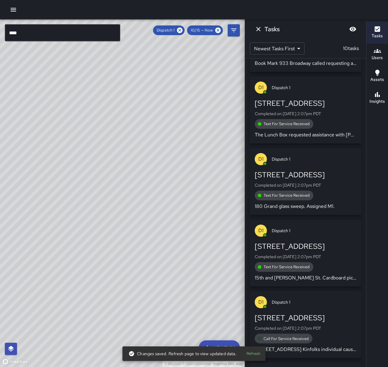
scroll to position [412, 0]
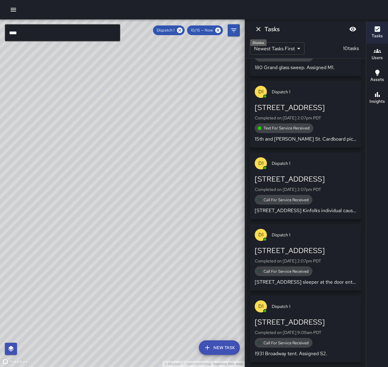
click at [257, 30] on icon "Dismiss" at bounding box center [258, 28] width 7 height 7
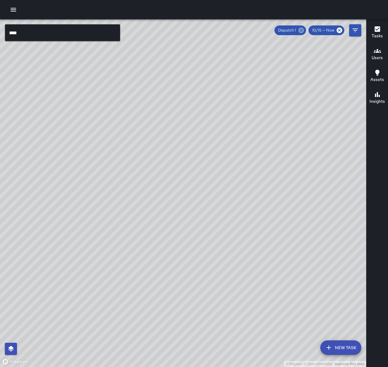
click at [301, 29] on icon at bounding box center [301, 30] width 7 height 7
click at [20, 8] on div at bounding box center [194, 9] width 388 height 19
click at [15, 11] on icon "button" at bounding box center [13, 10] width 5 height 4
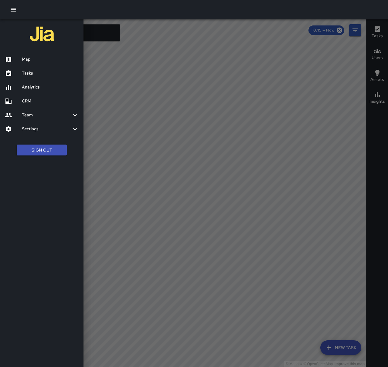
click at [36, 73] on h6 "Tasks" at bounding box center [50, 73] width 57 height 7
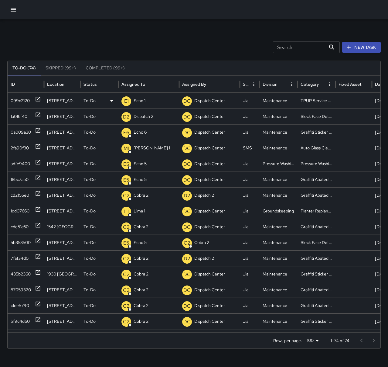
click at [147, 104] on div "E1 Echo 1" at bounding box center [148, 100] width 55 height 15
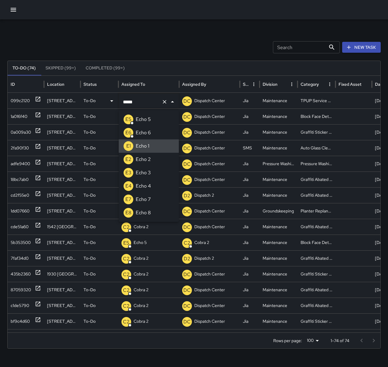
type input "******"
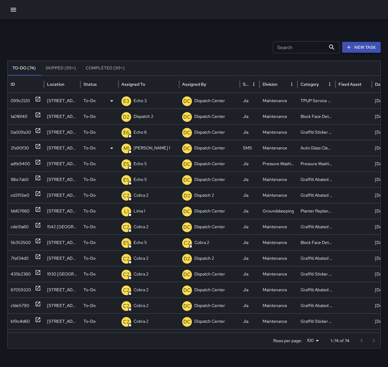
click at [141, 147] on p "[PERSON_NAME] 1" at bounding box center [152, 147] width 36 height 15
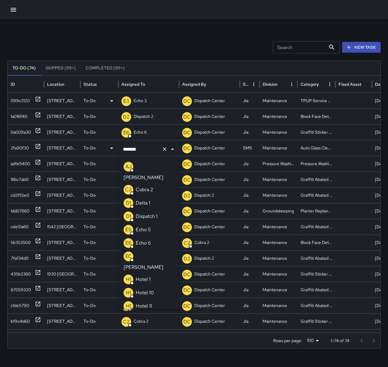
scroll to position [74, 0]
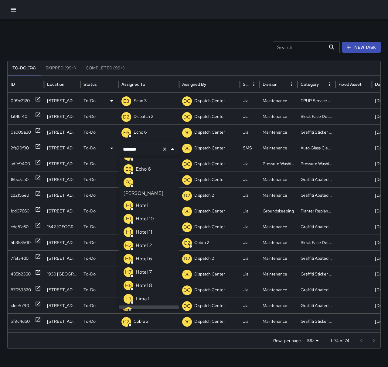
click at [151, 149] on input "******" at bounding box center [140, 150] width 38 height 12
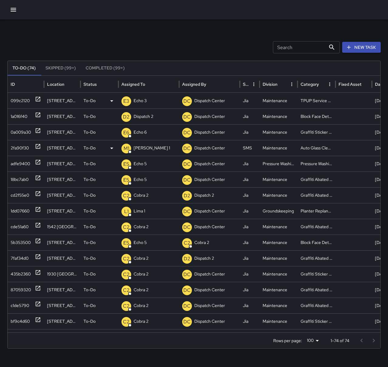
click at [146, 148] on div "M1 [PERSON_NAME] 1" at bounding box center [148, 147] width 55 height 15
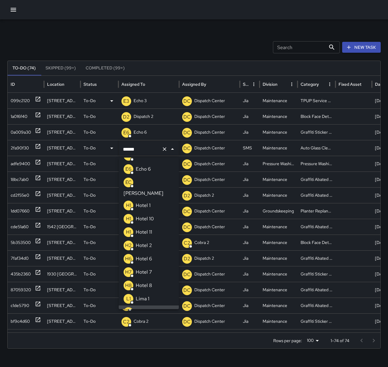
scroll to position [0, 0]
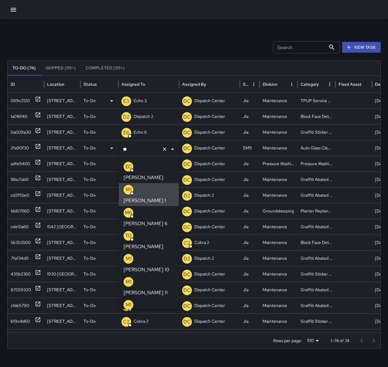
type input "*"
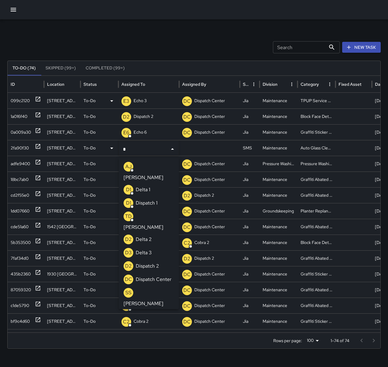
type input "**"
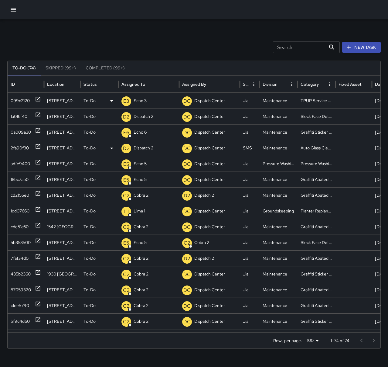
click at [170, 45] on div "Search Search New Task" at bounding box center [193, 47] width 373 height 12
